Goal: Find specific page/section: Find specific page/section

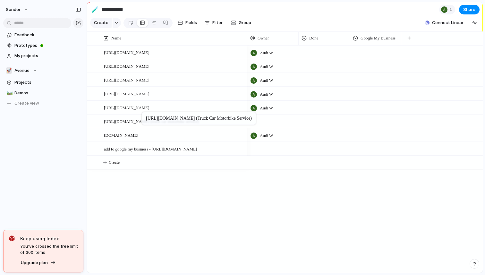
drag, startPoint x: 141, startPoint y: 150, endPoint x: 145, endPoint y: 113, distance: 37.2
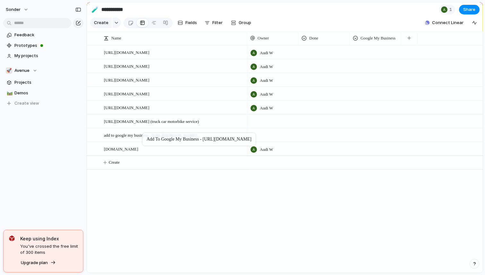
drag, startPoint x: 143, startPoint y: 145, endPoint x: 147, endPoint y: 130, distance: 15.4
drag, startPoint x: 140, startPoint y: 150, endPoint x: 138, endPoint y: 155, distance: 4.6
click at [269, 138] on div at bounding box center [272, 134] width 51 height 13
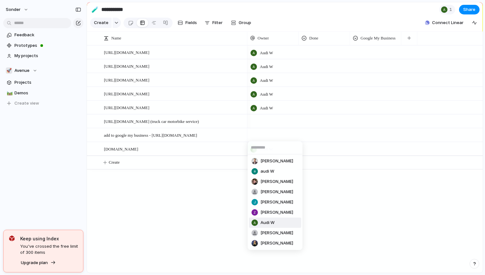
click at [277, 219] on li "Audi W" at bounding box center [275, 223] width 52 height 10
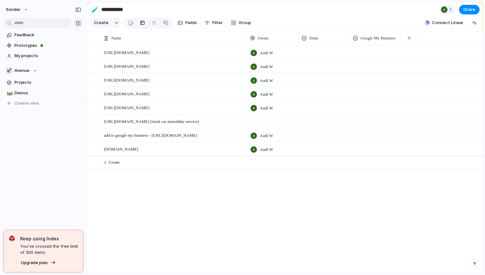
click at [268, 123] on div at bounding box center [272, 121] width 51 height 13
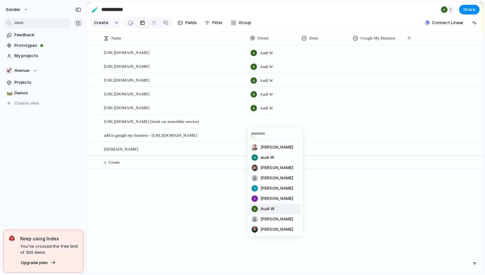
click at [275, 209] on li "Audi W" at bounding box center [275, 209] width 52 height 10
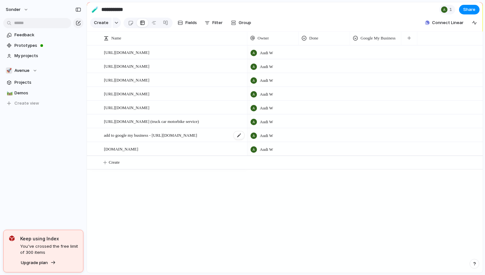
click at [186, 131] on span "add to google my business - [URL][DOMAIN_NAME]" at bounding box center [150, 134] width 93 height 7
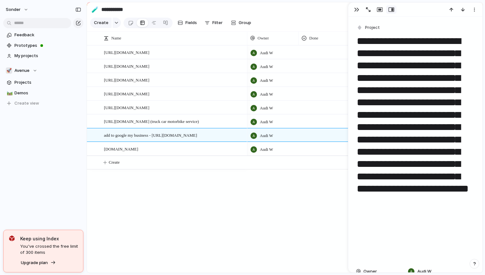
click at [194, 178] on div "[URL][DOMAIN_NAME] [URL][DOMAIN_NAME] [URL][DOMAIN_NAME] [URL][DOMAIN_NAME] [UR…" at bounding box center [285, 158] width 396 height 227
click at [200, 185] on div "[URL][DOMAIN_NAME] [URL][DOMAIN_NAME] [URL][DOMAIN_NAME] [URL][DOMAIN_NAME] [UR…" at bounding box center [285, 158] width 396 height 227
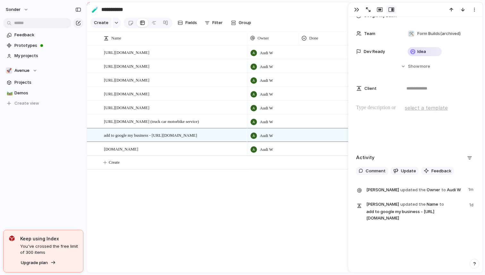
drag, startPoint x: 357, startPoint y: 69, endPoint x: 479, endPoint y: 161, distance: 153.2
click at [479, 161] on div "**********" at bounding box center [415, 145] width 134 height 256
